Goal: Navigation & Orientation: Go to known website

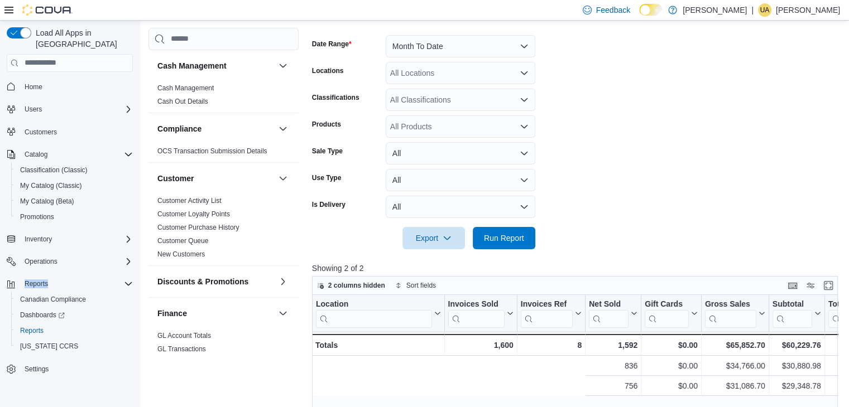
scroll to position [0, 373]
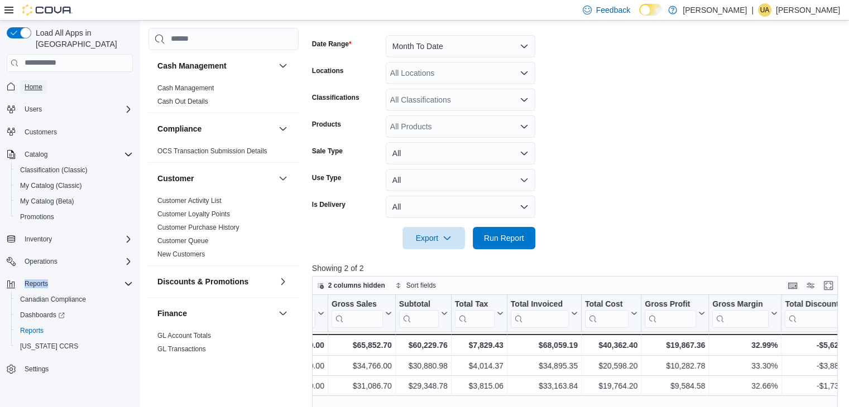
click at [30, 83] on span "Home" at bounding box center [34, 87] width 18 height 9
